Goal: Task Accomplishment & Management: Use online tool/utility

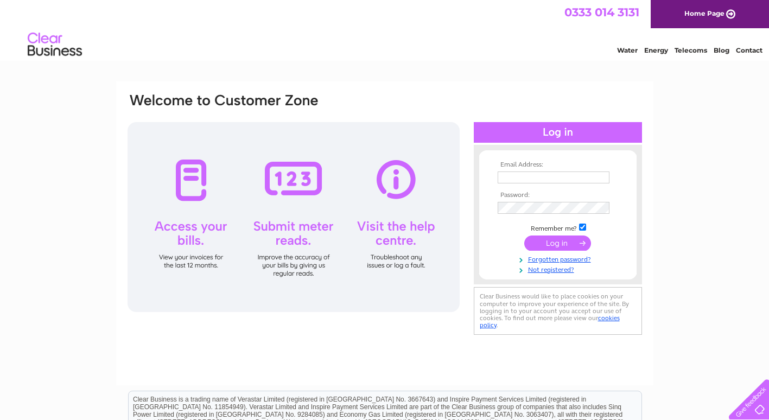
type input "[EMAIL_ADDRESS][DOMAIN_NAME]"
click at [557, 243] on input "submit" at bounding box center [557, 243] width 67 height 15
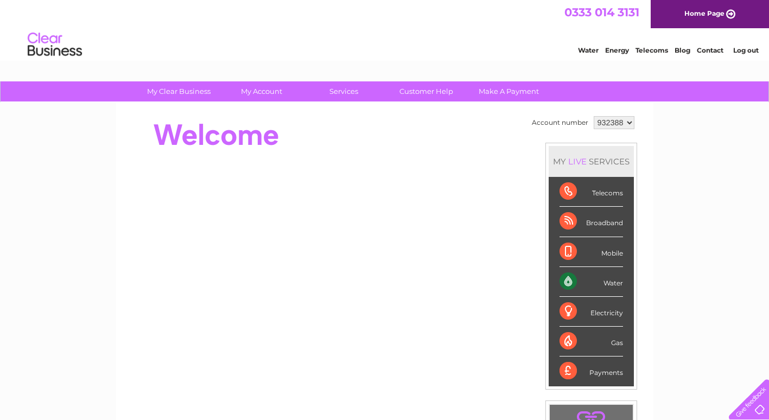
click at [609, 284] on div "Water" at bounding box center [591, 282] width 63 height 30
click at [605, 282] on div "Water" at bounding box center [591, 282] width 63 height 30
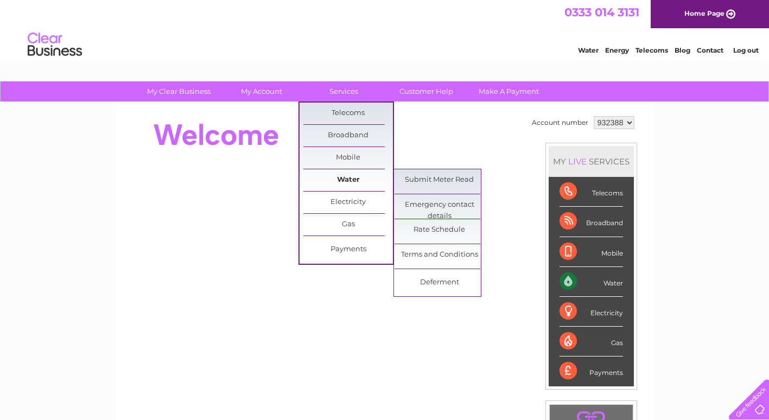
click at [351, 177] on link "Water" at bounding box center [348, 180] width 90 height 22
click at [424, 187] on link "Submit Meter Read" at bounding box center [440, 180] width 90 height 22
click at [435, 178] on link "Submit Meter Read" at bounding box center [440, 180] width 90 height 22
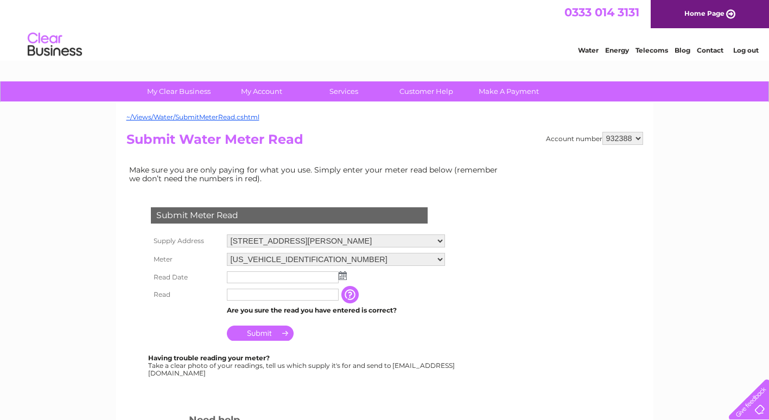
click at [248, 276] on input "text" at bounding box center [283, 277] width 112 height 12
click at [345, 278] on img at bounding box center [343, 275] width 8 height 9
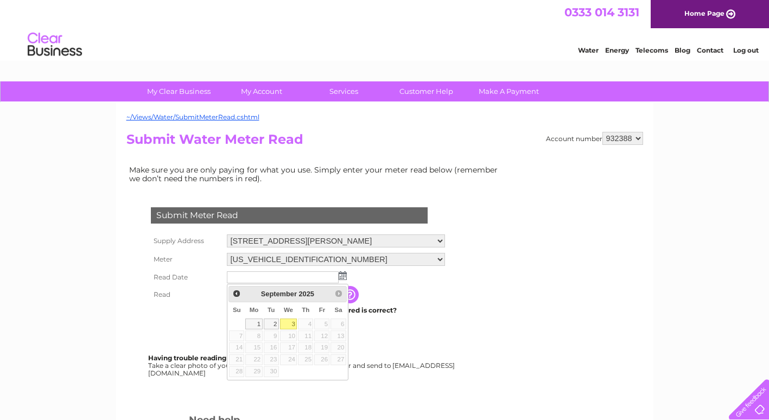
click at [291, 323] on link "3" at bounding box center [288, 324] width 17 height 11
type input "2025/09/03"
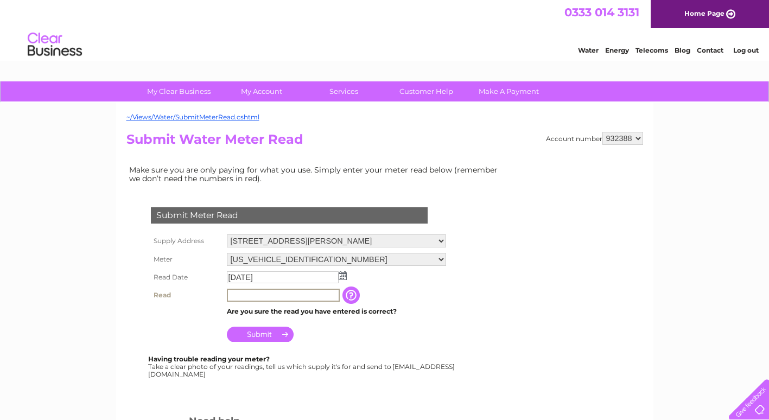
click at [236, 297] on input "text" at bounding box center [283, 295] width 113 height 13
type input "00336"
click at [281, 334] on input "Submit" at bounding box center [260, 334] width 67 height 15
